Goal: Navigation & Orientation: Find specific page/section

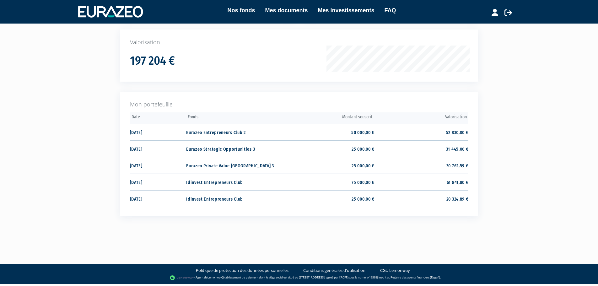
scroll to position [95, 0]
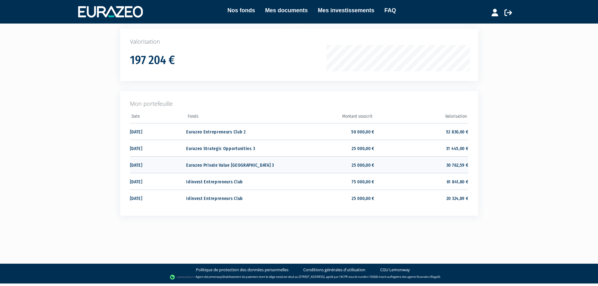
click at [271, 169] on td "Eurazeo Private Value [GEOGRAPHIC_DATA] 3" at bounding box center [233, 164] width 94 height 17
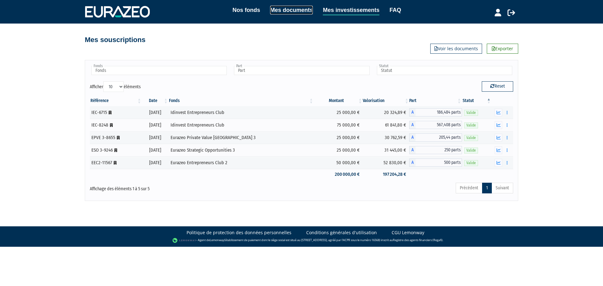
click at [298, 13] on link "Mes documents" at bounding box center [291, 10] width 43 height 9
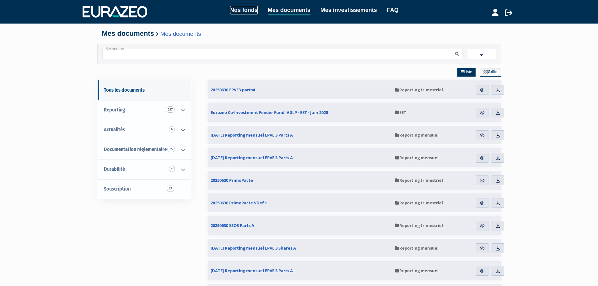
click at [250, 13] on link "Nos fonds" at bounding box center [244, 10] width 28 height 9
